Goal: Navigation & Orientation: Find specific page/section

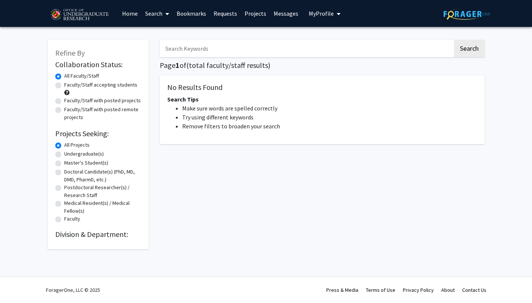
click at [281, 16] on link "Messages" at bounding box center [286, 13] width 32 height 26
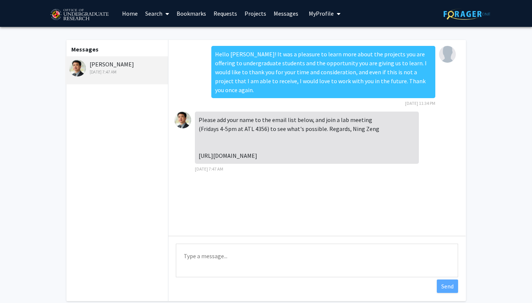
click at [251, 15] on link "Projects" at bounding box center [255, 13] width 29 height 26
